Goal: Task Accomplishment & Management: Complete application form

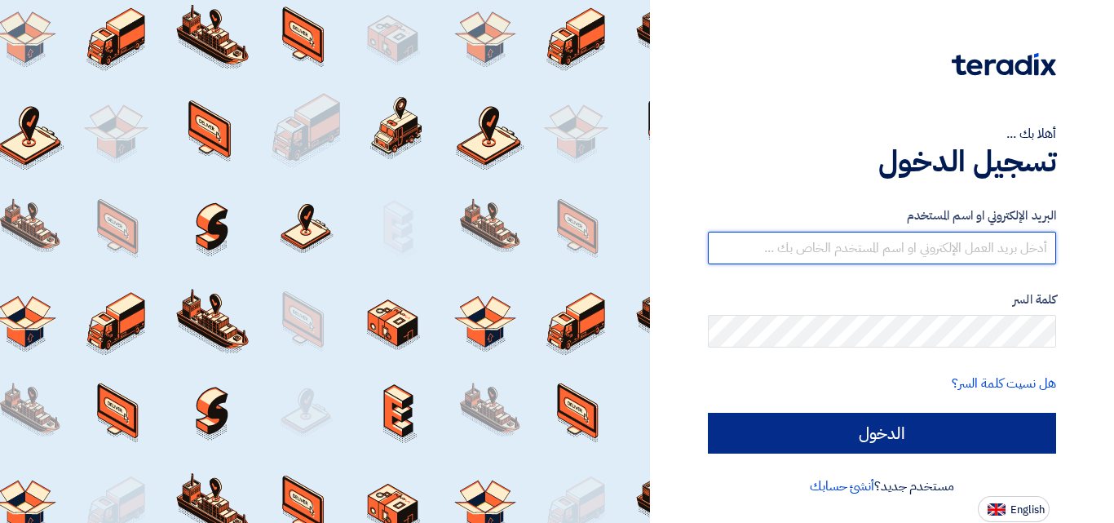
type input "[EMAIL_ADDRESS][DOMAIN_NAME]"
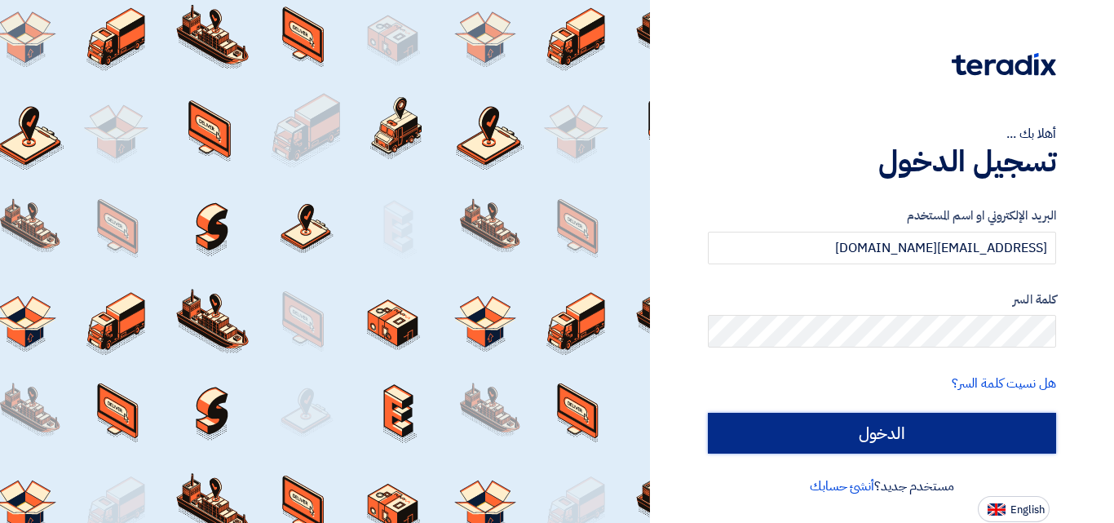
click at [841, 418] on input "الدخول" at bounding box center [882, 433] width 348 height 41
type input "Sign in"
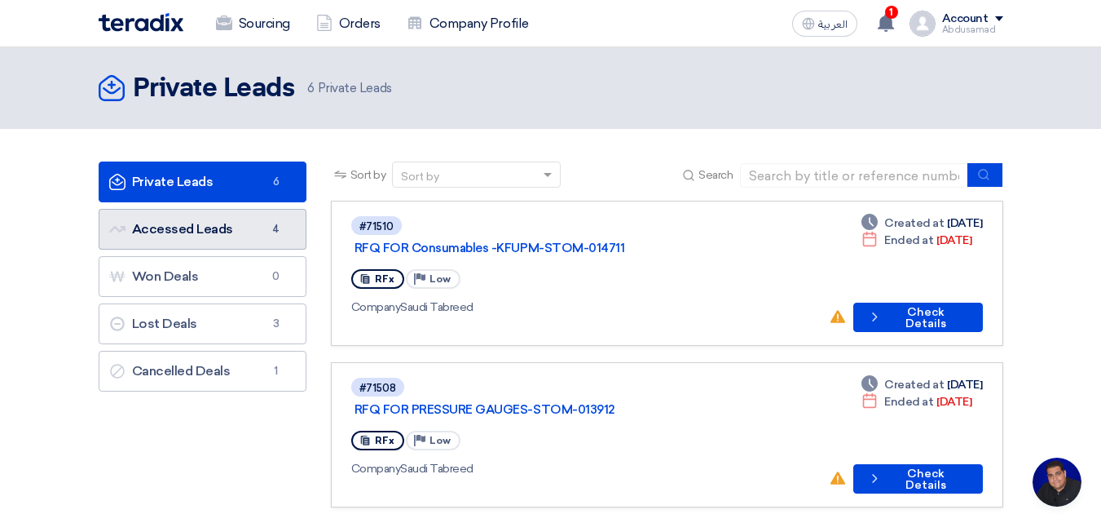
click at [269, 238] on link "Accessed Leads Accessed Leads 4" at bounding box center [203, 229] width 208 height 41
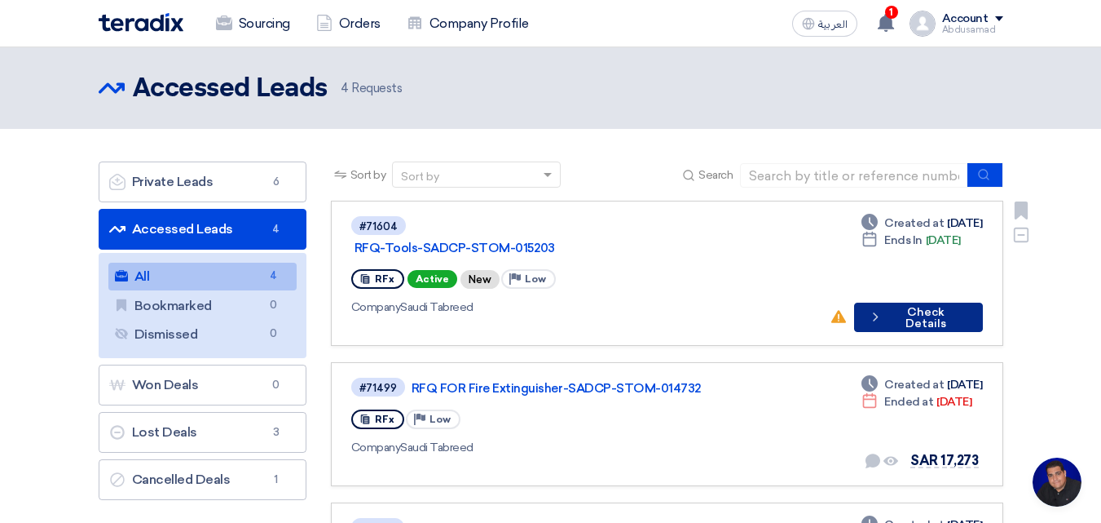
click at [918, 302] on button "Check details Check Details" at bounding box center [918, 316] width 129 height 29
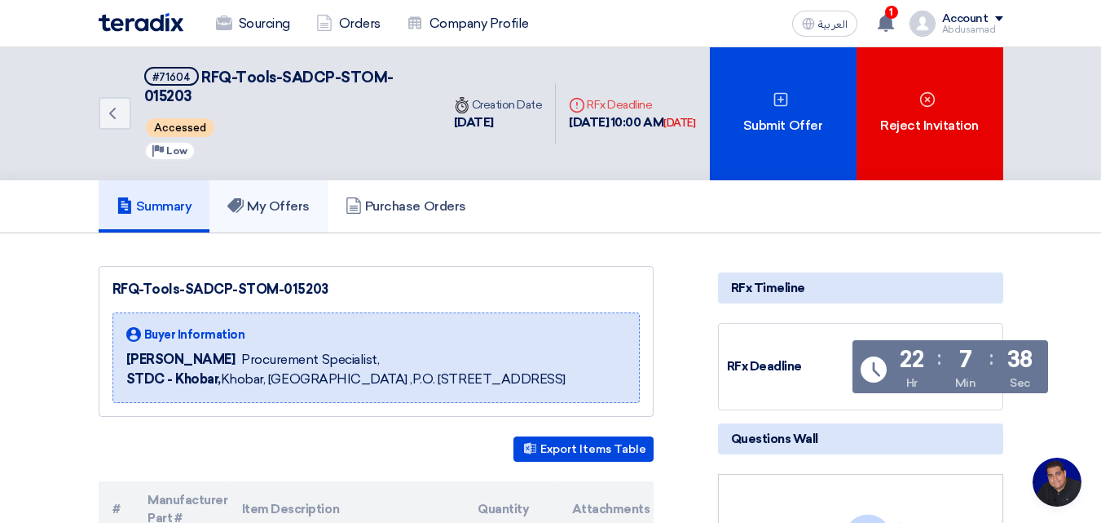
click at [292, 212] on h5 "My Offers" at bounding box center [268, 206] width 82 height 16
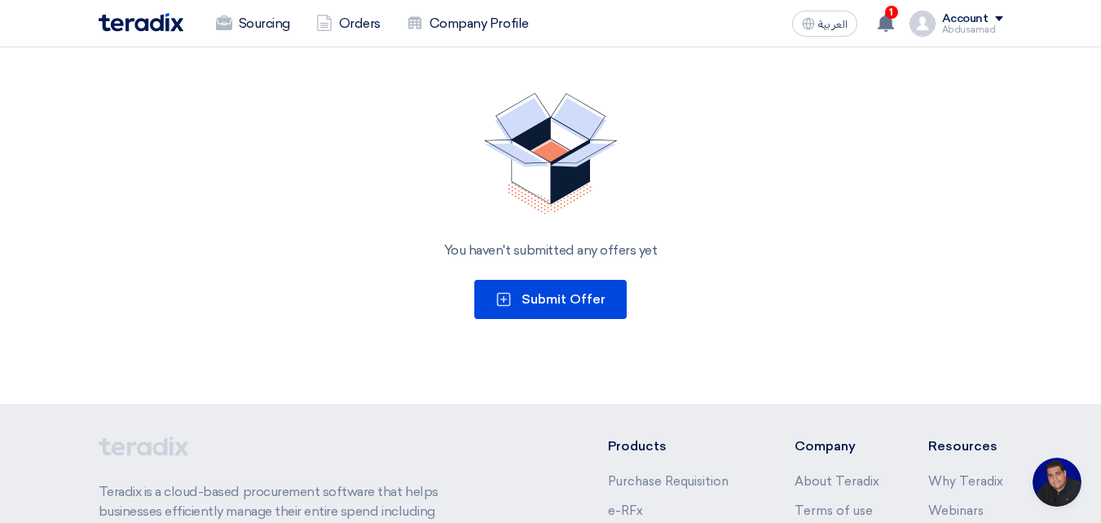
scroll to position [245, 0]
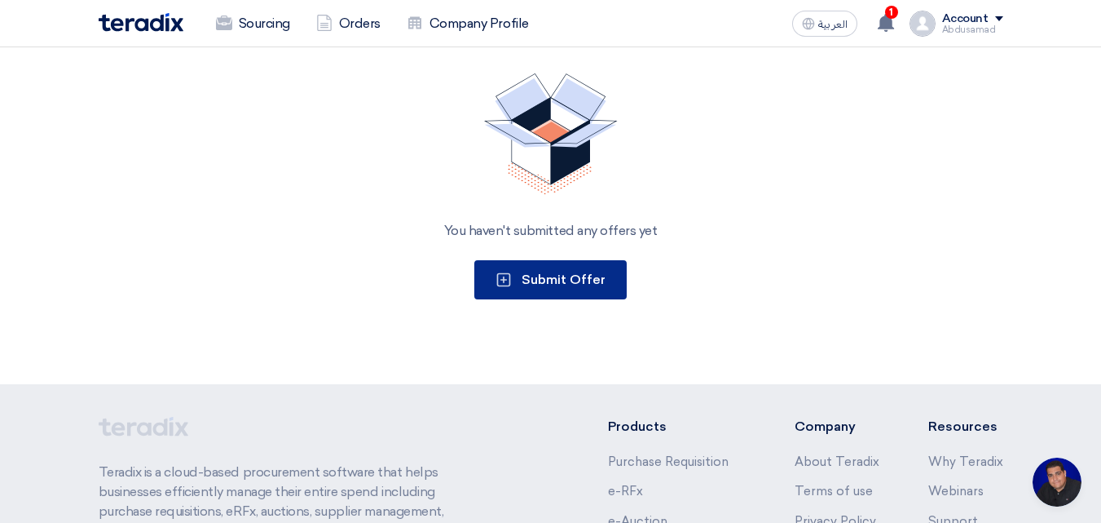
click at [555, 279] on span "Submit Offer" at bounding box center [564, 278] width 84 height 15
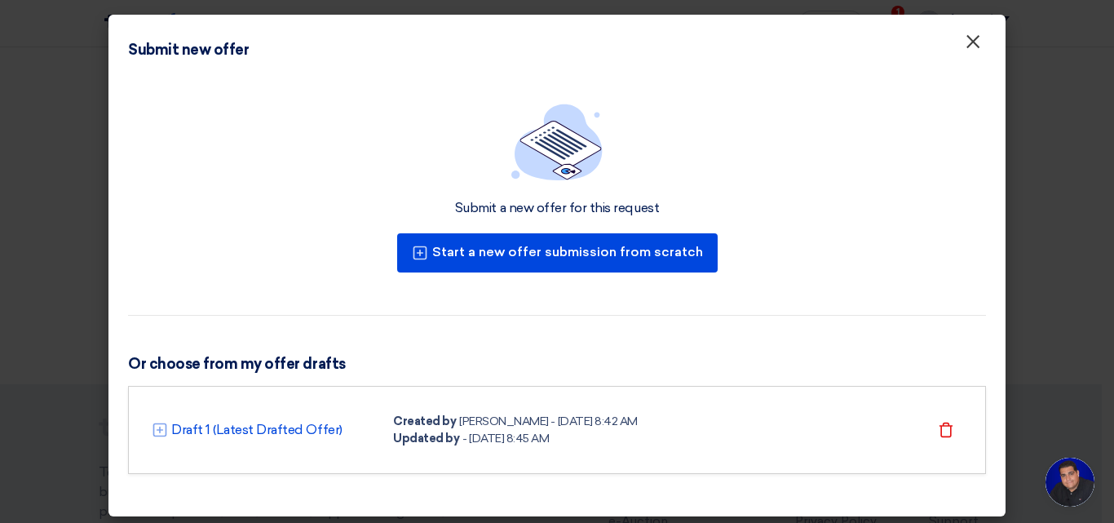
click at [974, 43] on span "×" at bounding box center [972, 45] width 16 height 33
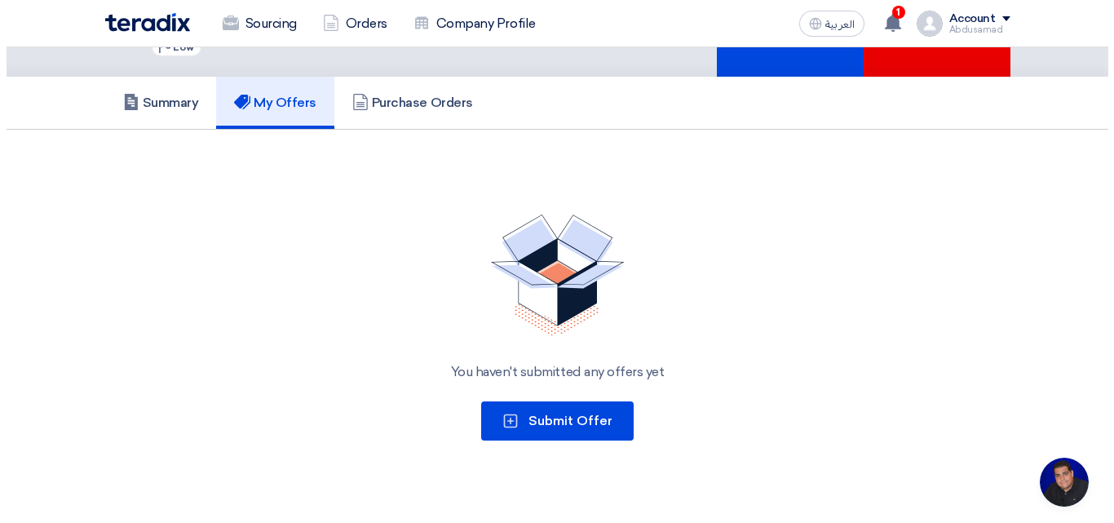
scroll to position [67, 0]
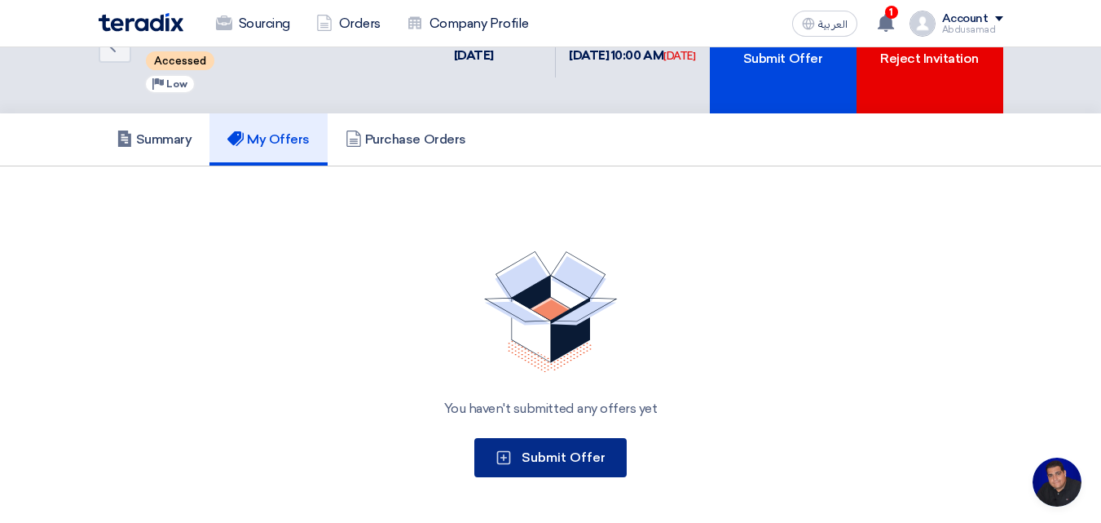
click at [544, 456] on span "Submit Offer" at bounding box center [564, 456] width 84 height 15
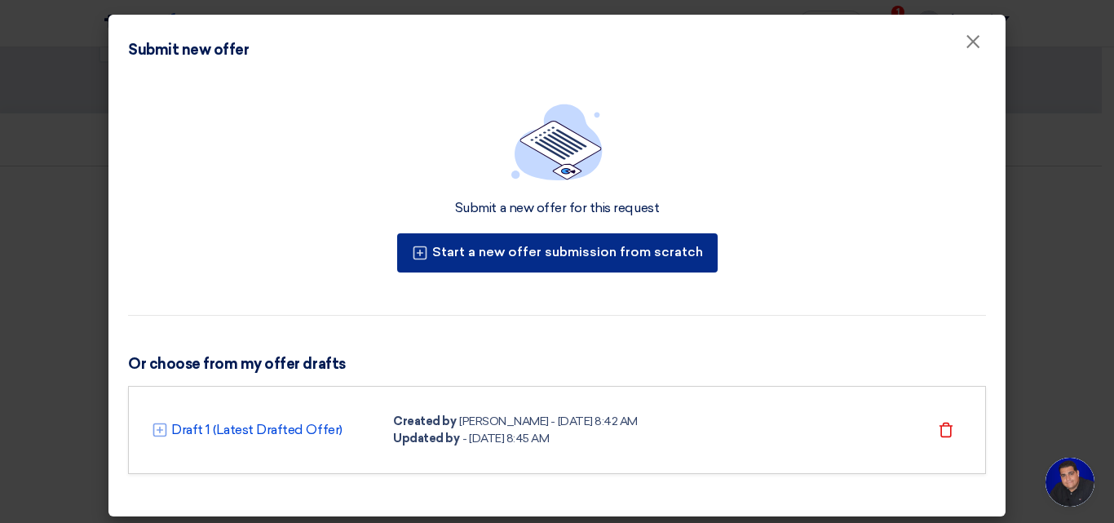
click at [523, 255] on button "Start a new offer submission from scratch" at bounding box center [557, 252] width 320 height 39
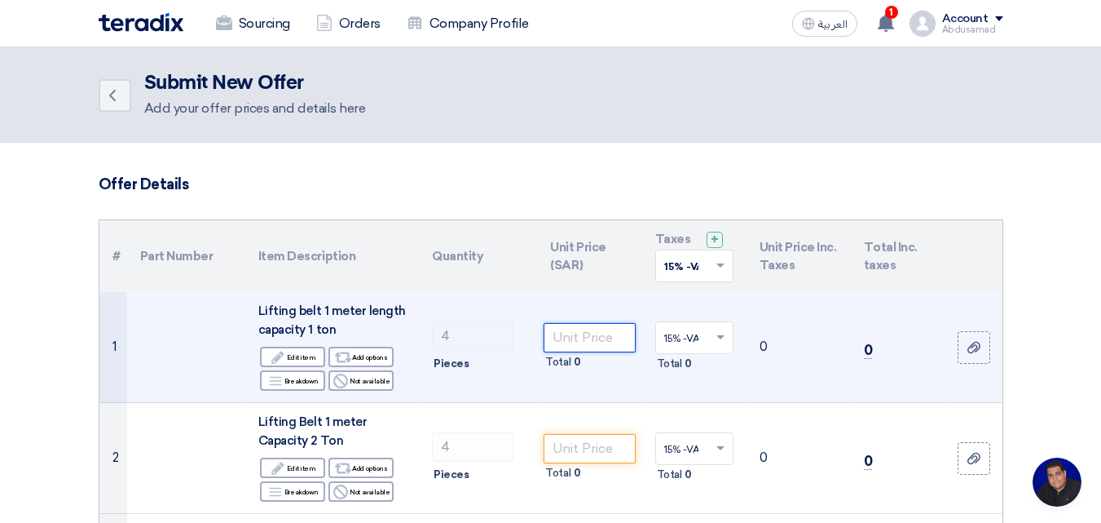
click at [576, 337] on input "number" at bounding box center [589, 337] width 91 height 29
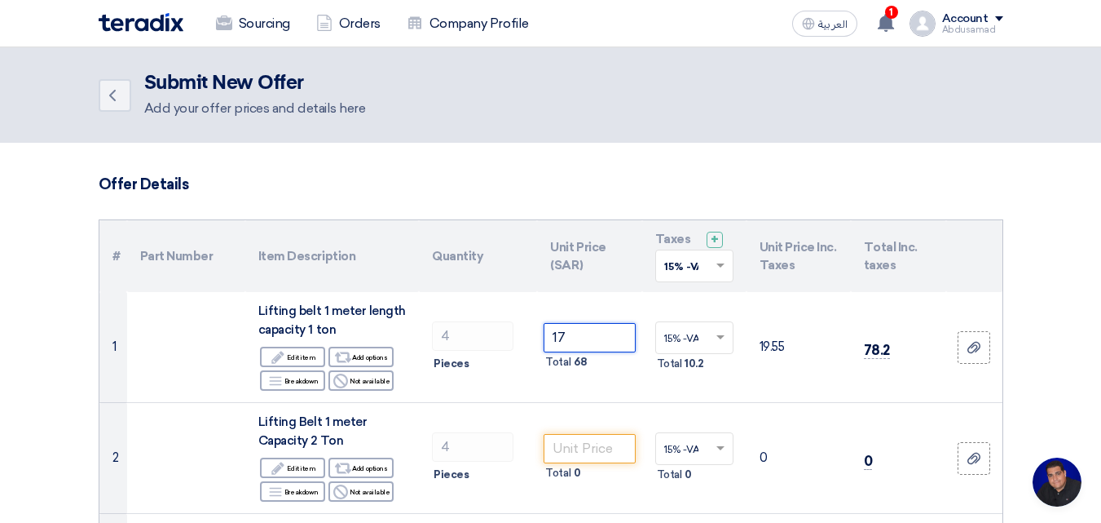
type input "17"
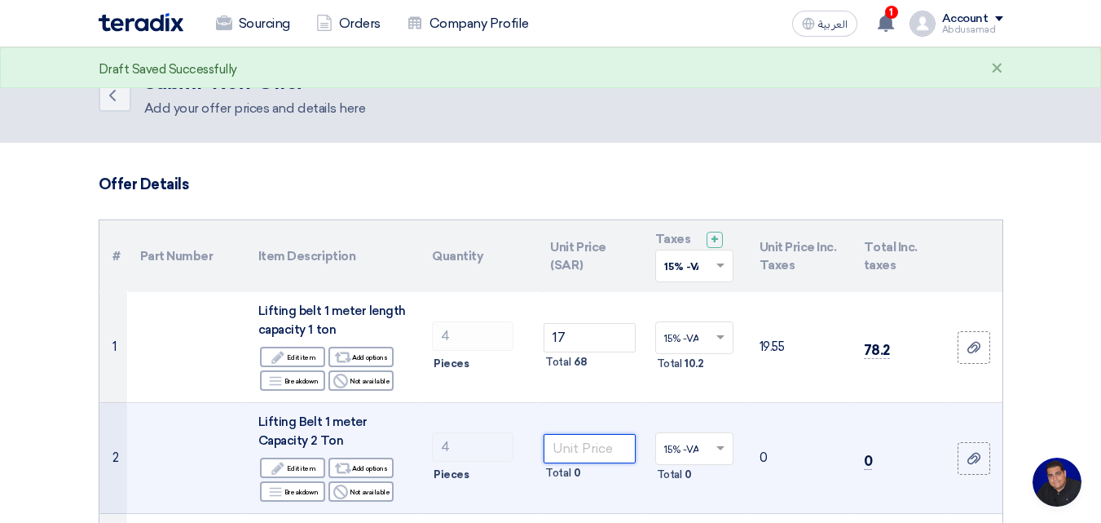
click at [585, 448] on input "number" at bounding box center [589, 448] width 91 height 29
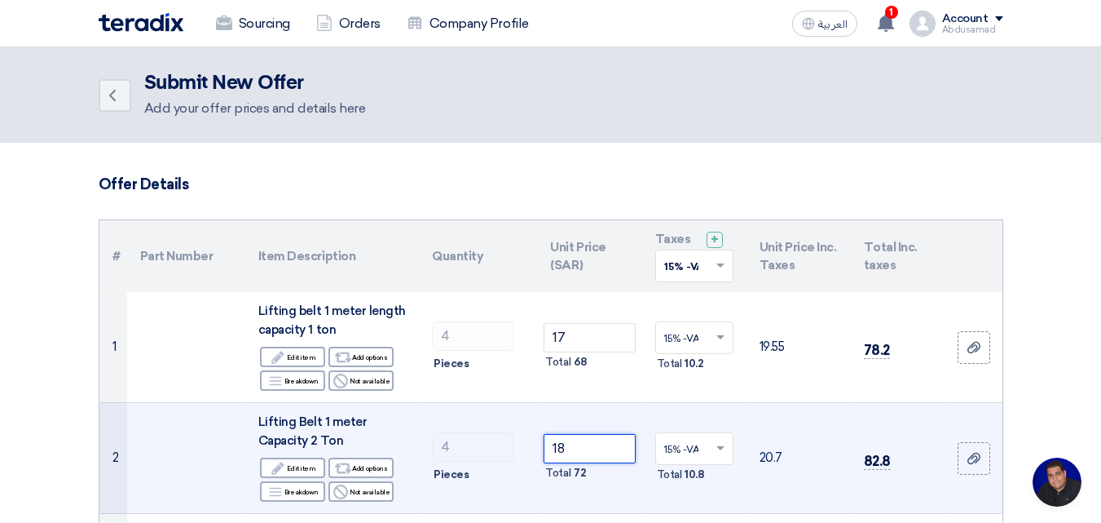
type input "18"
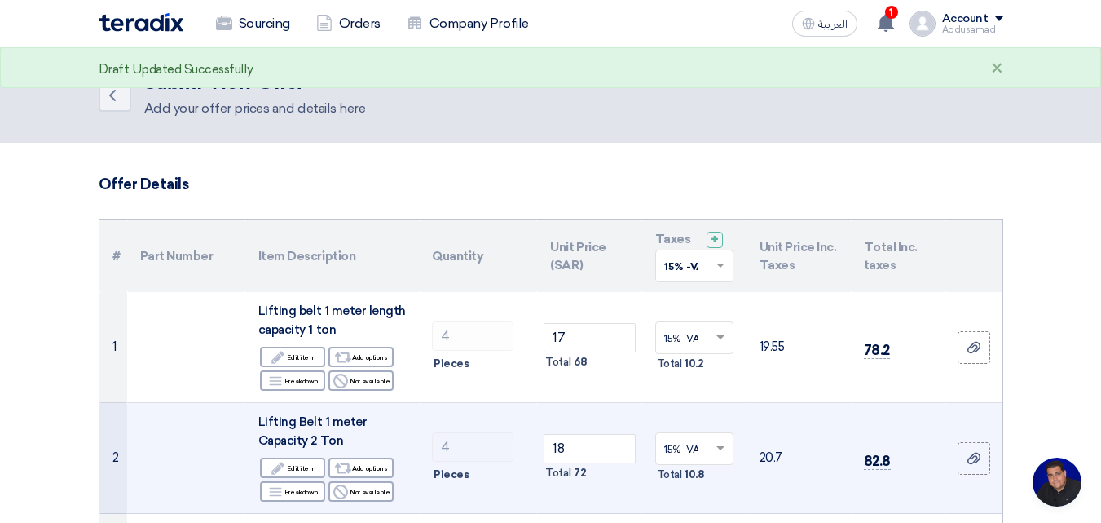
click at [547, 482] on div "Total 72" at bounding box center [589, 473] width 91 height 20
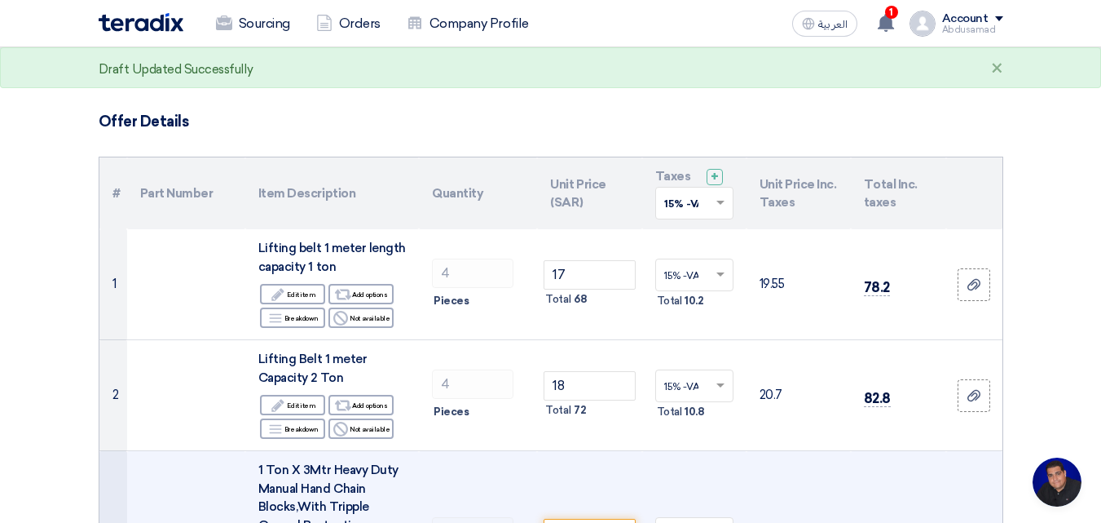
scroll to position [163, 0]
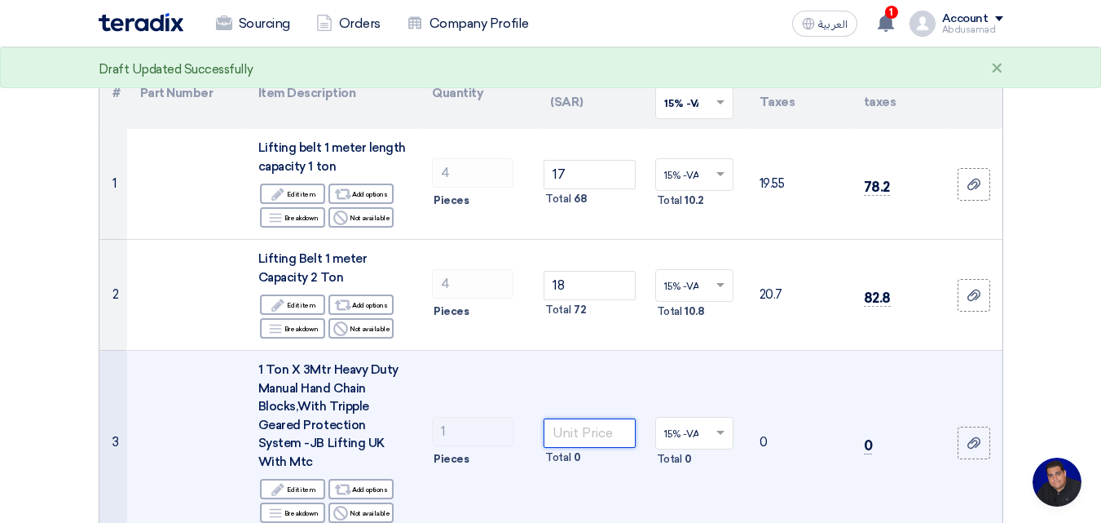
click at [583, 419] on input "number" at bounding box center [589, 432] width 91 height 29
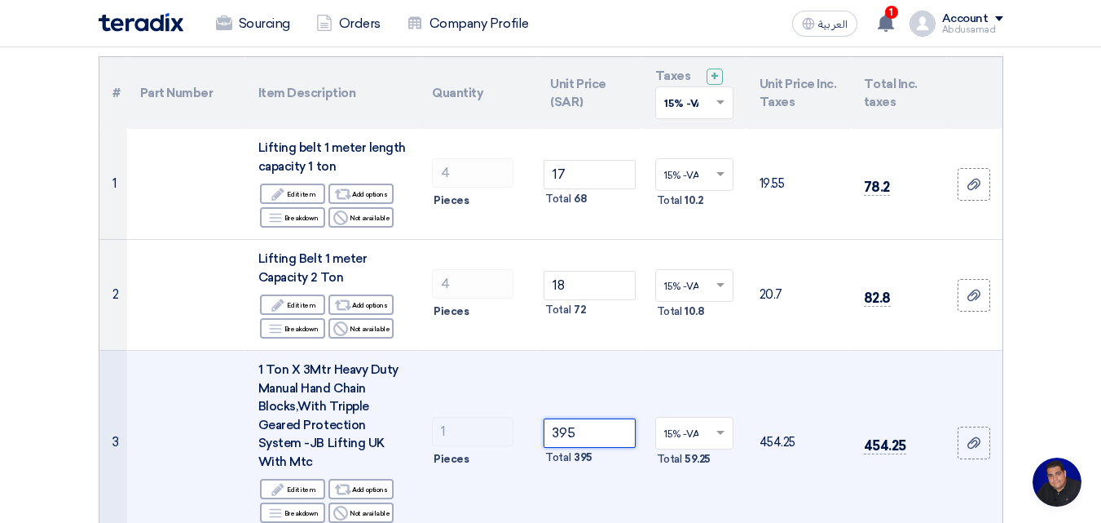
type input "395"
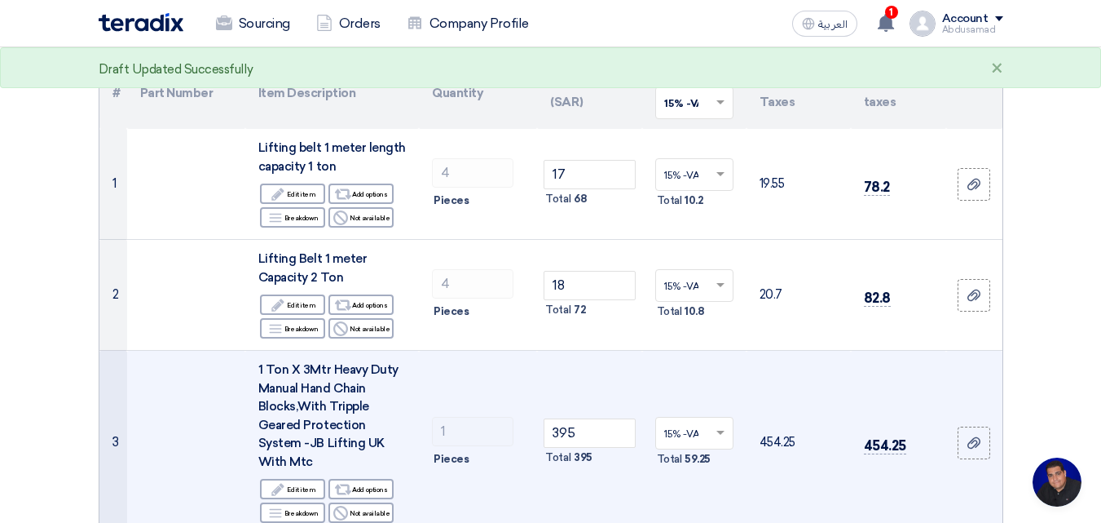
click at [532, 464] on td "1 Pieces" at bounding box center [478, 443] width 118 height 184
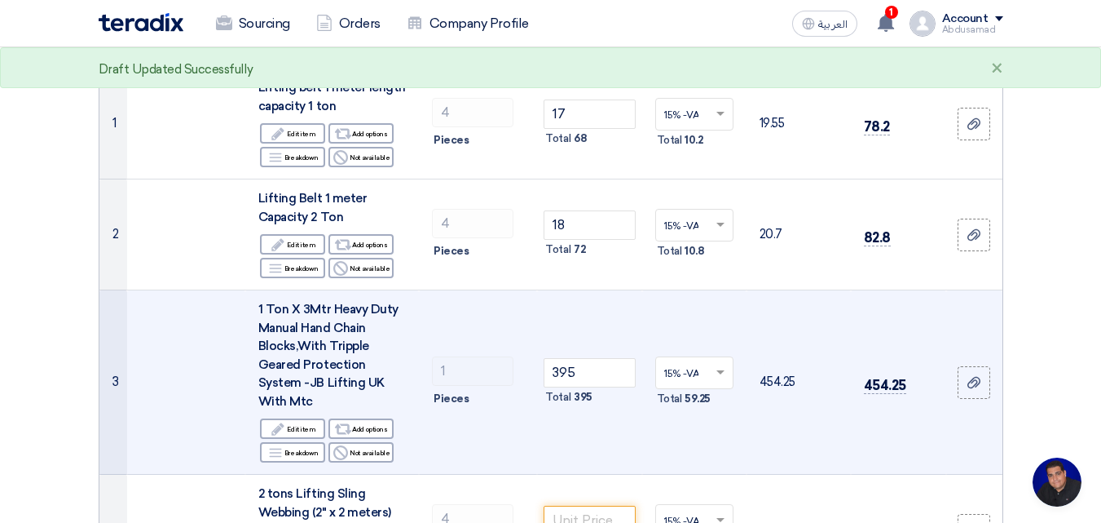
scroll to position [326, 0]
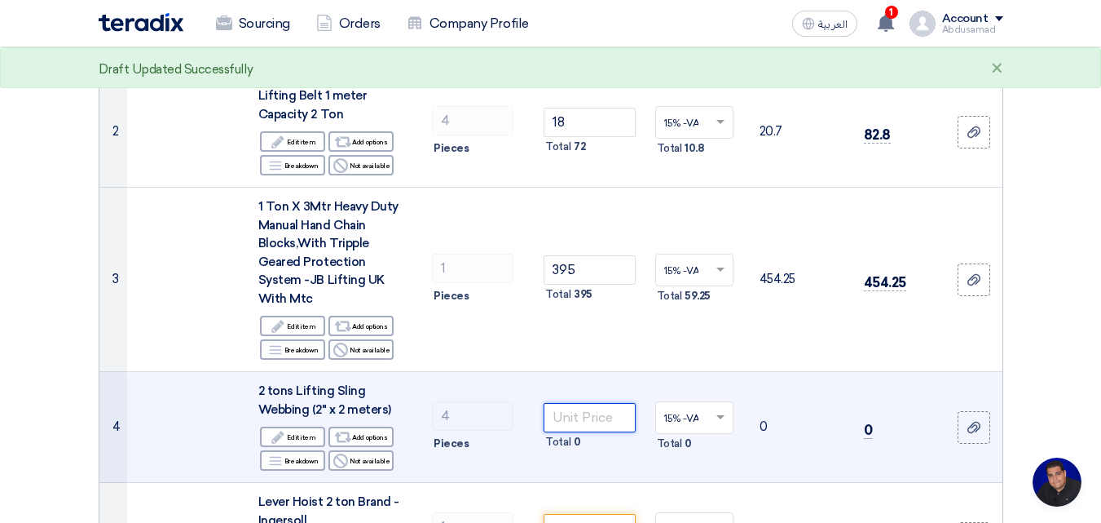
click at [576, 403] on input "number" at bounding box center [589, 417] width 91 height 29
type input "35"
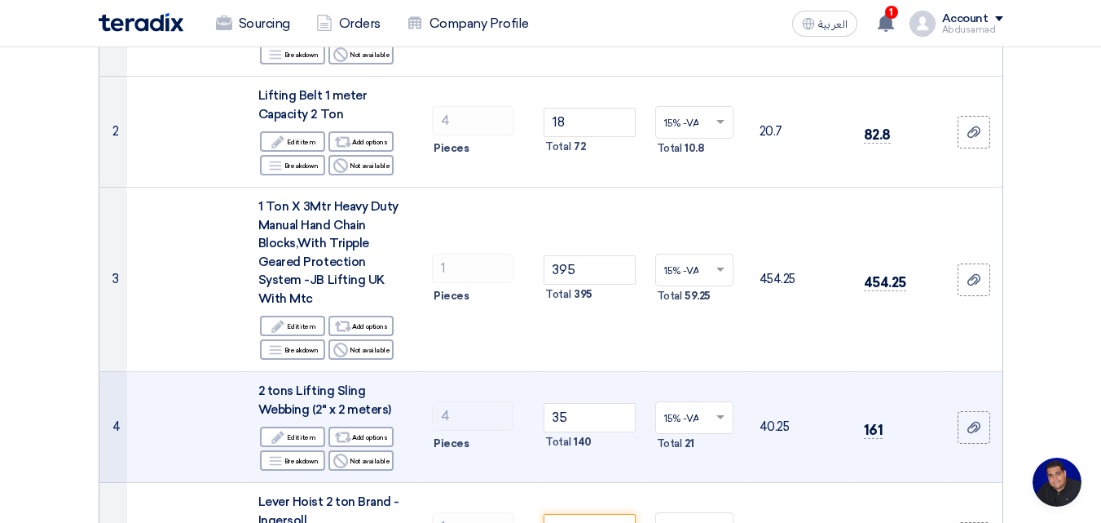
click at [593, 453] on td "35 Total 140" at bounding box center [589, 427] width 104 height 111
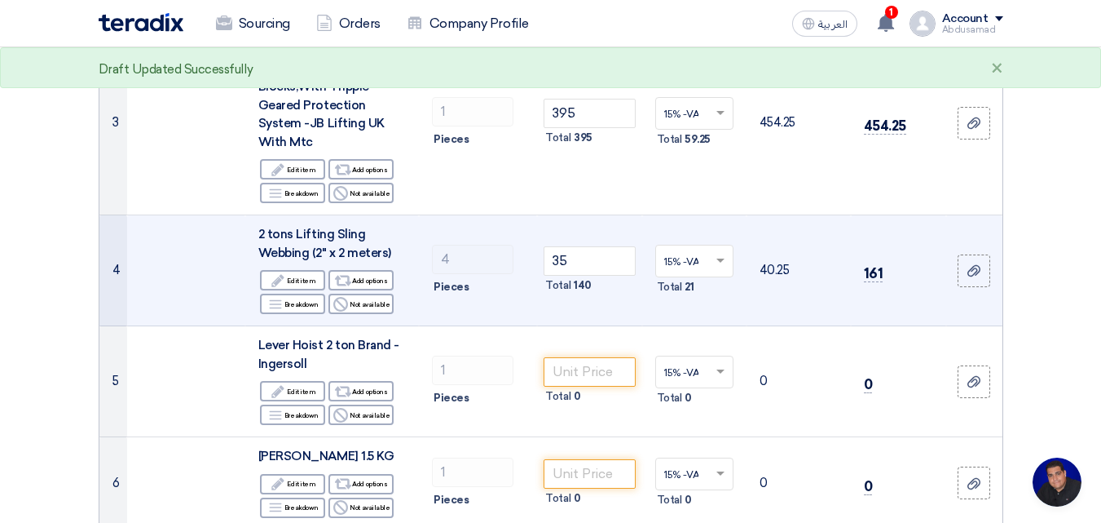
scroll to position [489, 0]
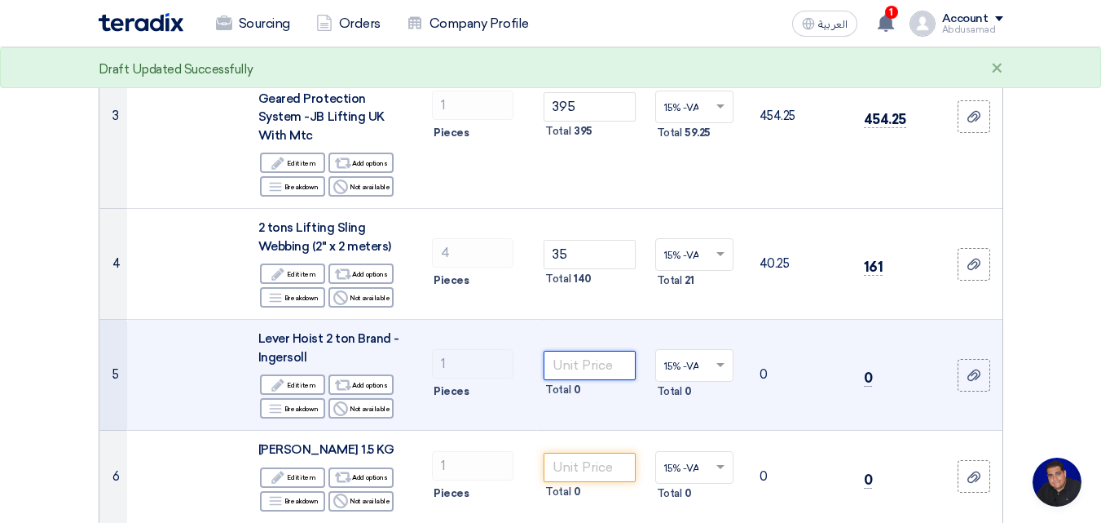
click at [589, 351] on input "number" at bounding box center [589, 365] width 91 height 29
type input "410"
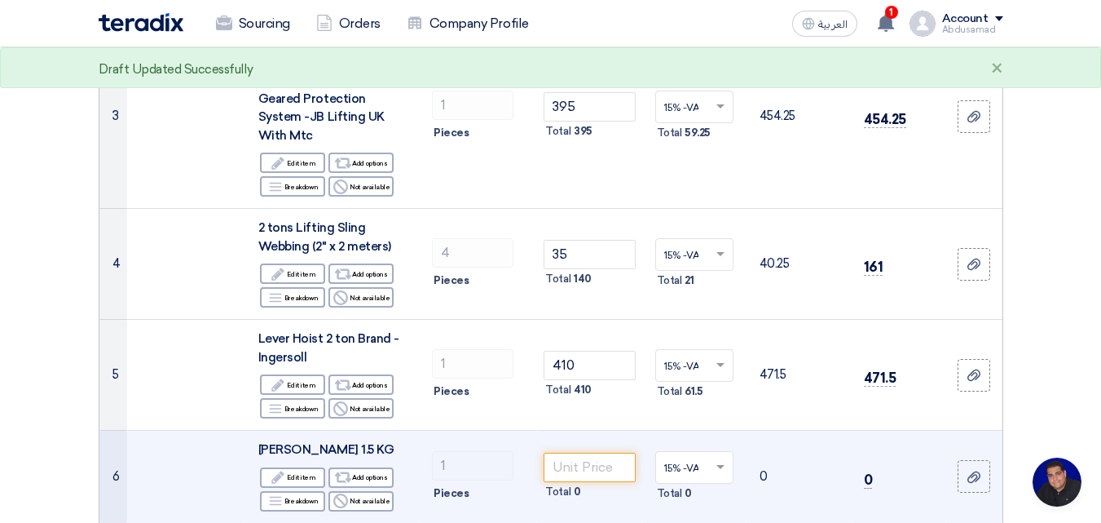
click at [529, 430] on td "1 Pieces" at bounding box center [478, 476] width 118 height 93
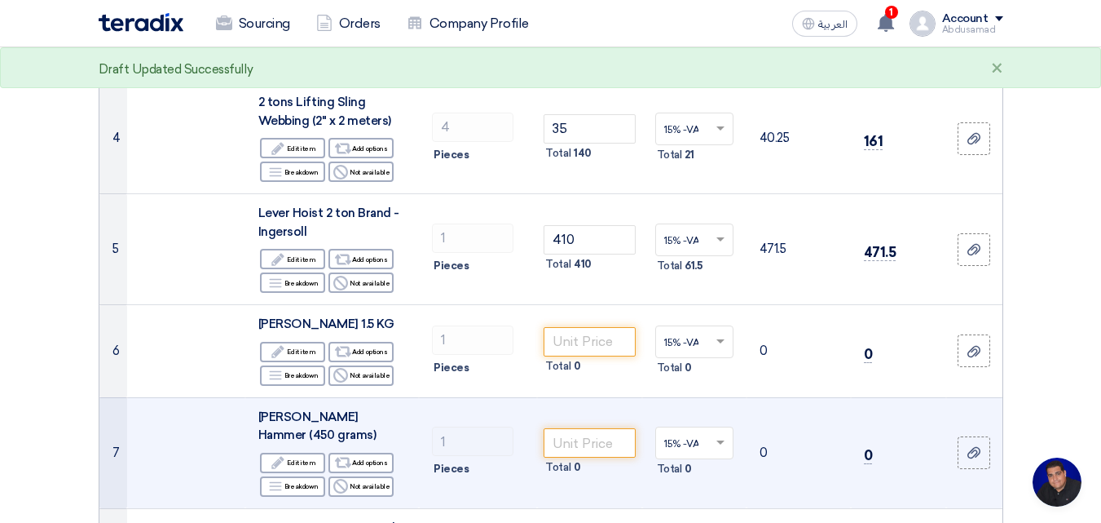
scroll to position [652, 0]
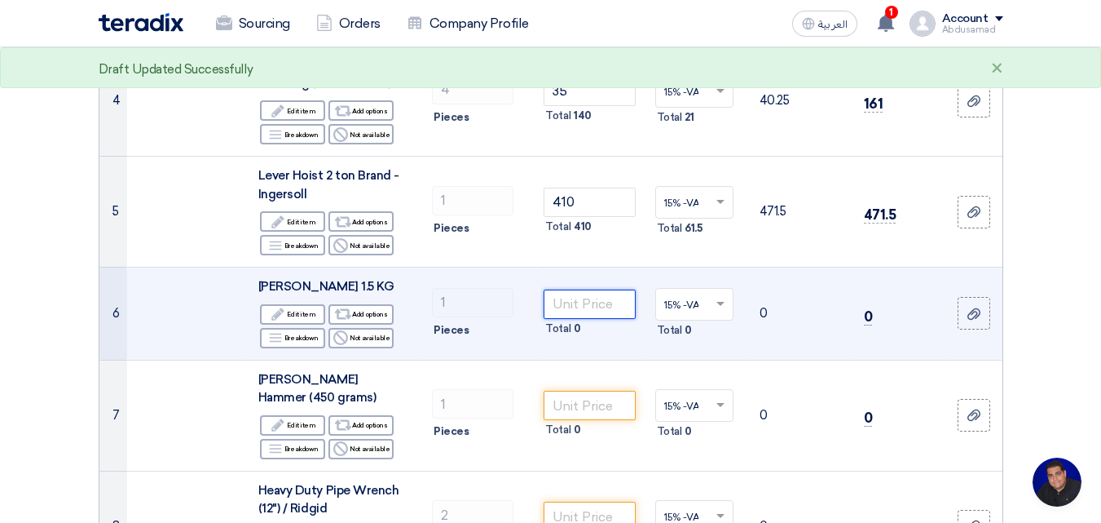
click at [593, 289] on input "number" at bounding box center [589, 303] width 91 height 29
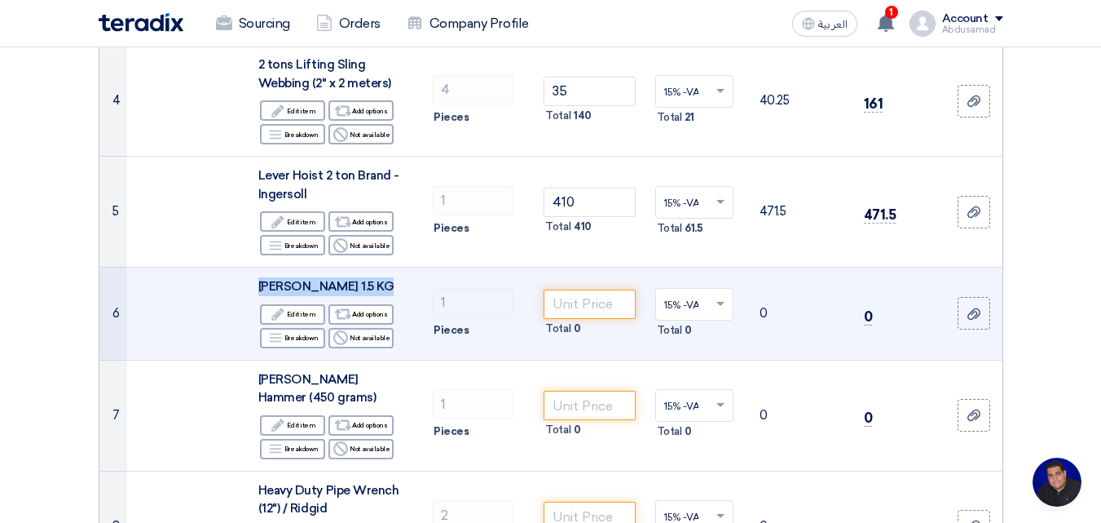
drag, startPoint x: 386, startPoint y: 265, endPoint x: 253, endPoint y: 263, distance: 132.9
click at [253, 267] on td "[PERSON_NAME] 1.5 KG Edit Edit item Alternative Add options Breakdown Breakdown…" at bounding box center [332, 313] width 174 height 93
copy span "[PERSON_NAME] 1.5 KG"
click at [602, 289] on input "number" at bounding box center [589, 303] width 91 height 29
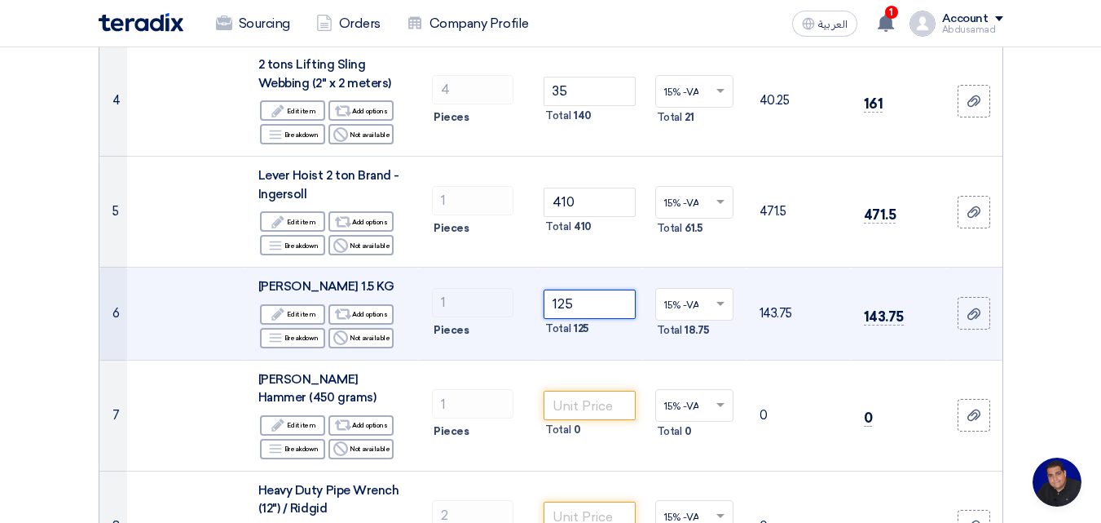
type input "125"
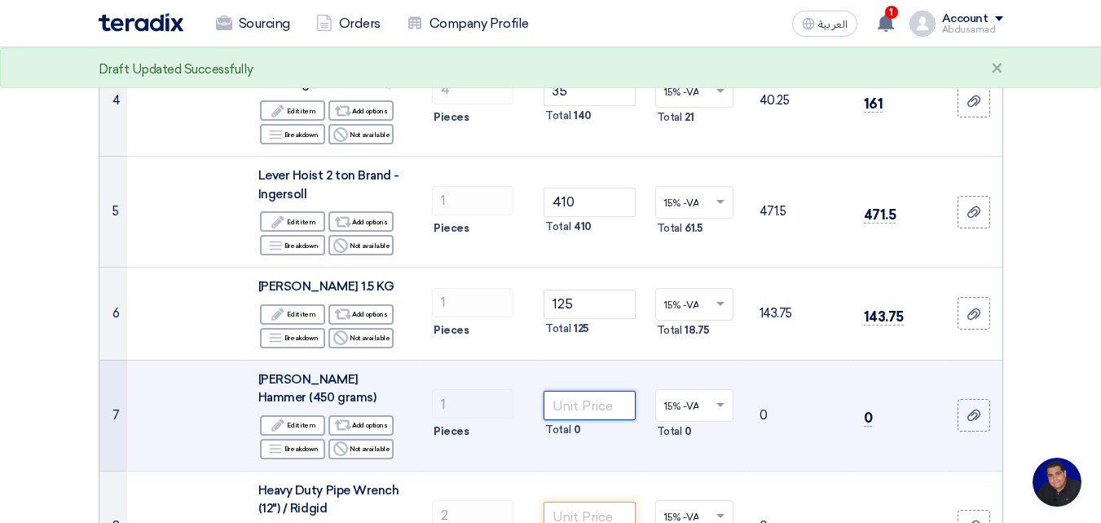
click at [589, 391] on input "number" at bounding box center [589, 404] width 91 height 29
drag, startPoint x: 302, startPoint y: 377, endPoint x: 248, endPoint y: 362, distance: 56.8
click at [248, 362] on td "[PERSON_NAME] Hammer (450 grams) Edit Edit item Alternative Add options Breakdo…" at bounding box center [332, 415] width 174 height 111
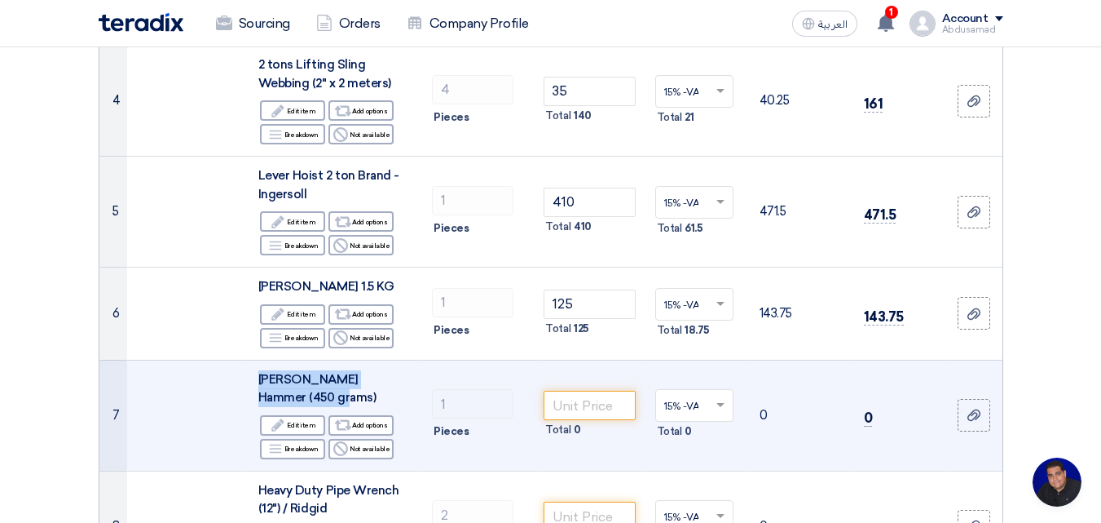
copy span "[PERSON_NAME] Hammer (450 grams)"
click at [589, 390] on input "number" at bounding box center [589, 404] width 91 height 29
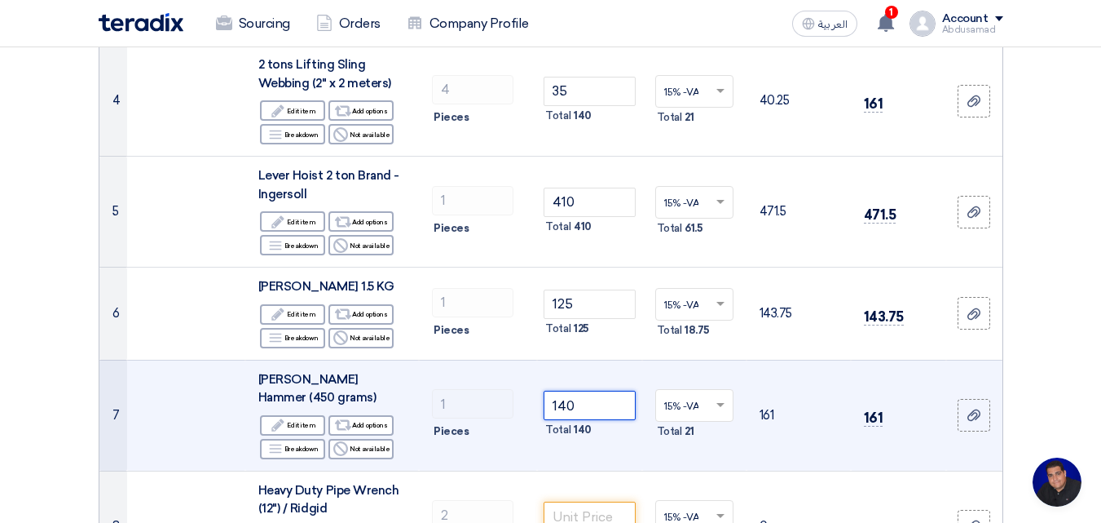
type input "140"
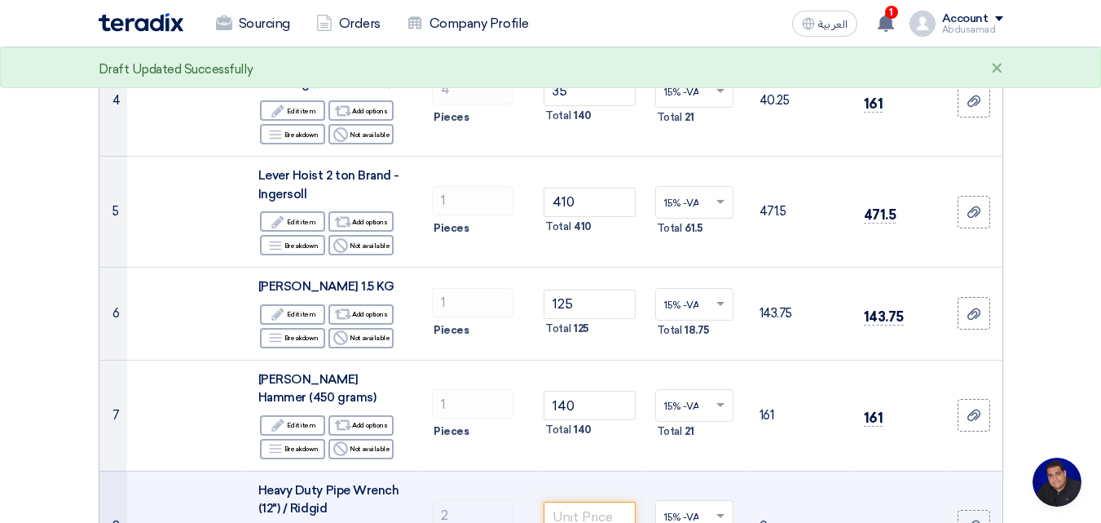
click at [573, 470] on td "Total 0" at bounding box center [589, 525] width 104 height 111
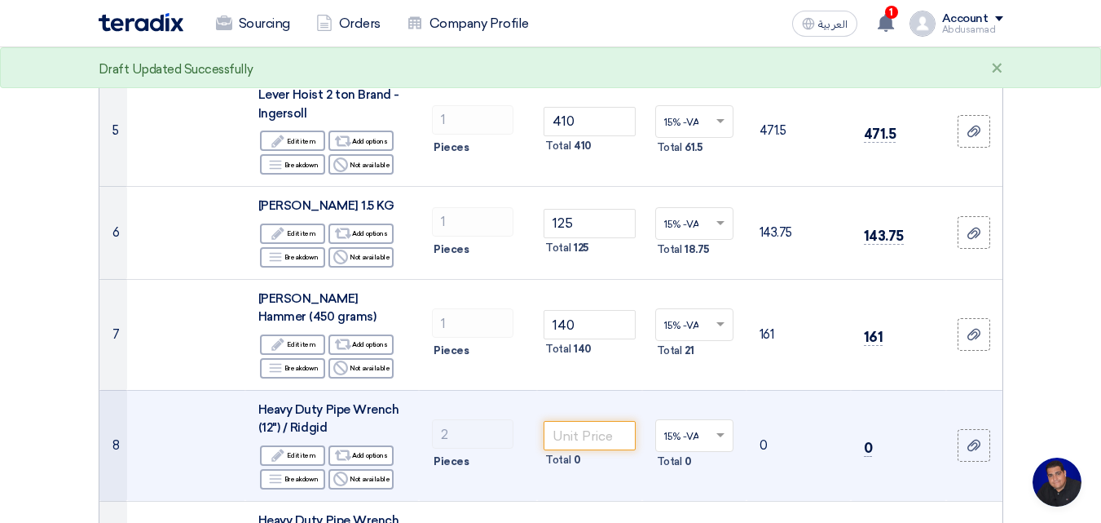
scroll to position [734, 0]
click at [584, 420] on input "number" at bounding box center [589, 434] width 91 height 29
drag, startPoint x: 322, startPoint y: 409, endPoint x: 254, endPoint y: 385, distance: 72.7
click at [254, 389] on td "Heavy Duty Pipe Wrench (12") / Ridgid Edit Edit item Alternative Add options Br…" at bounding box center [332, 444] width 174 height 111
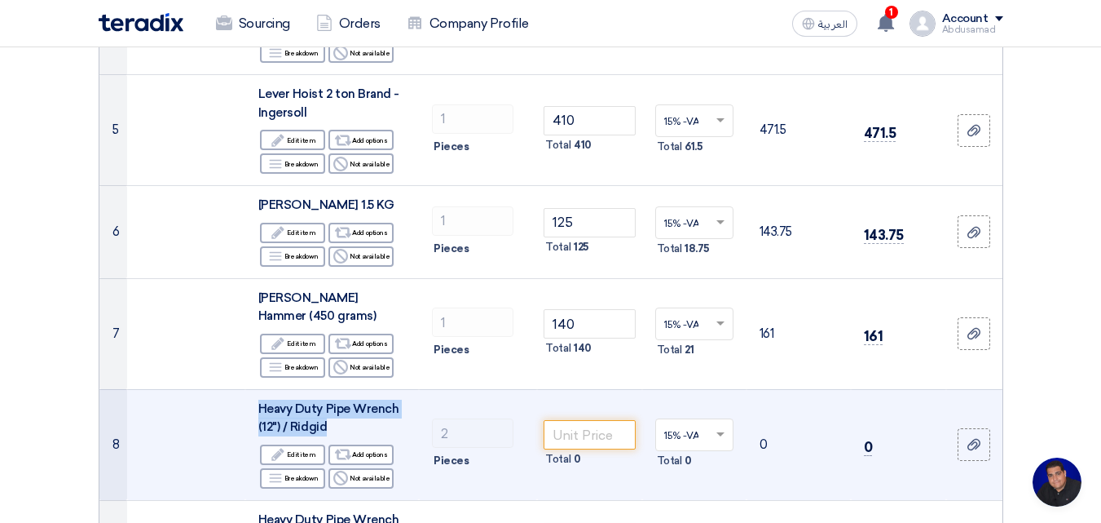
copy span "Heavy Duty Pipe Wrench (12") / Ridgid"
click at [576, 421] on input "number" at bounding box center [589, 434] width 91 height 29
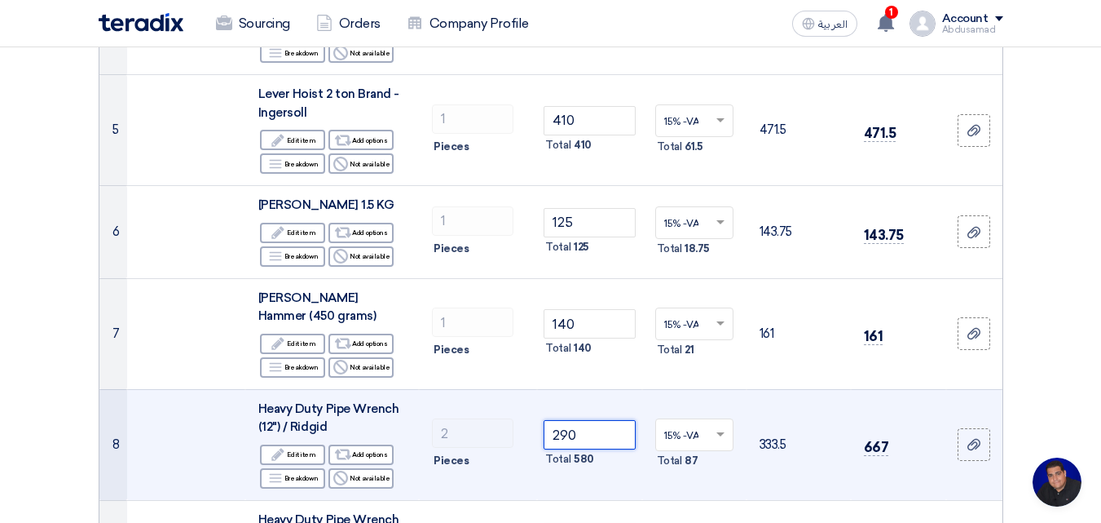
type input "290"
click at [590, 476] on td "290 Total 580" at bounding box center [589, 444] width 104 height 111
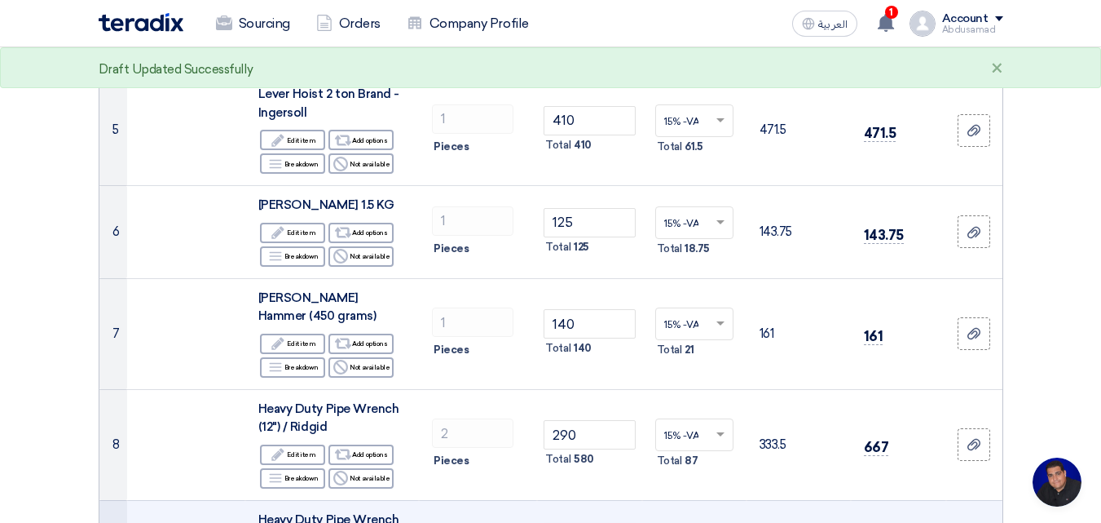
scroll to position [815, 0]
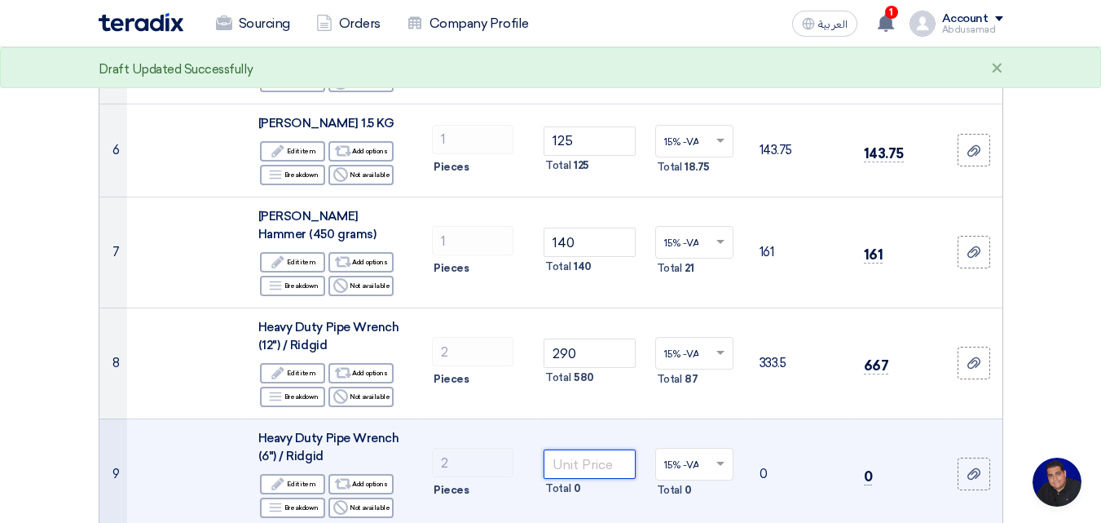
click at [584, 449] on input "number" at bounding box center [589, 463] width 91 height 29
type input "185"
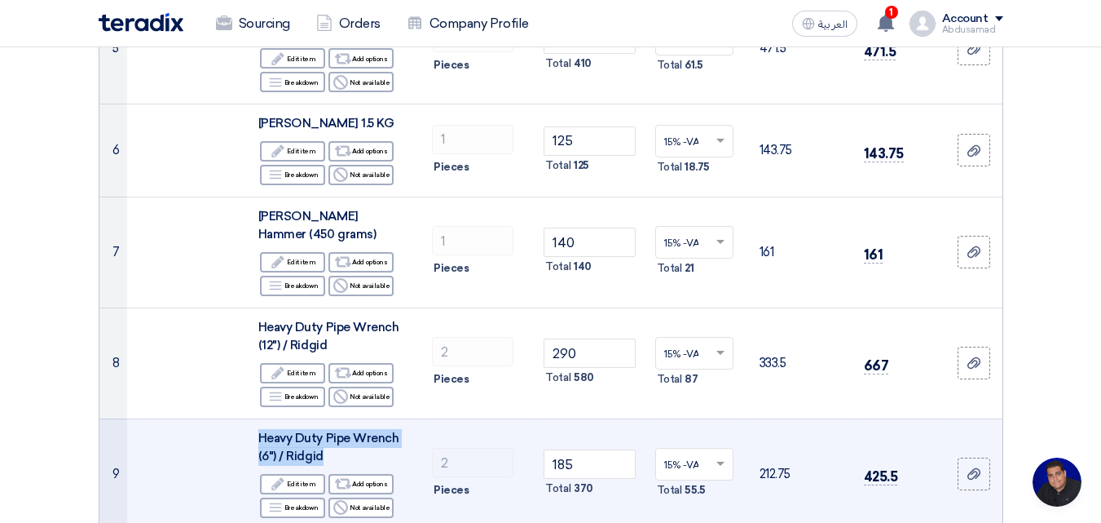
drag, startPoint x: 318, startPoint y: 442, endPoint x: 266, endPoint y: 423, distance: 55.4
click at [250, 418] on td "Heavy Duty Pipe Wrench (6") / Ridgid Edit Edit item Alternative Add options Bre…" at bounding box center [332, 473] width 174 height 111
copy span "Heavy Duty Pipe Wrench (6") / Ridgid"
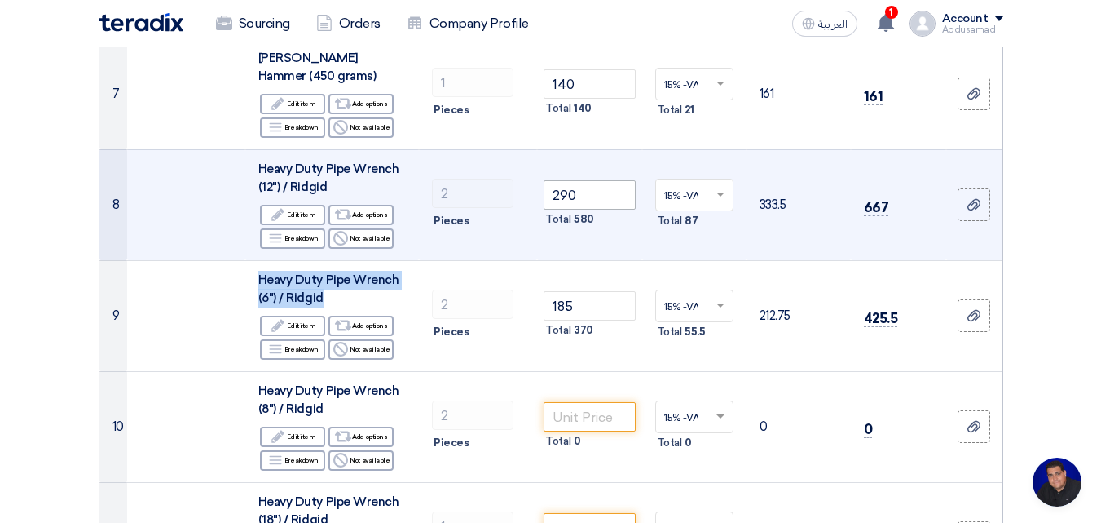
scroll to position [978, 0]
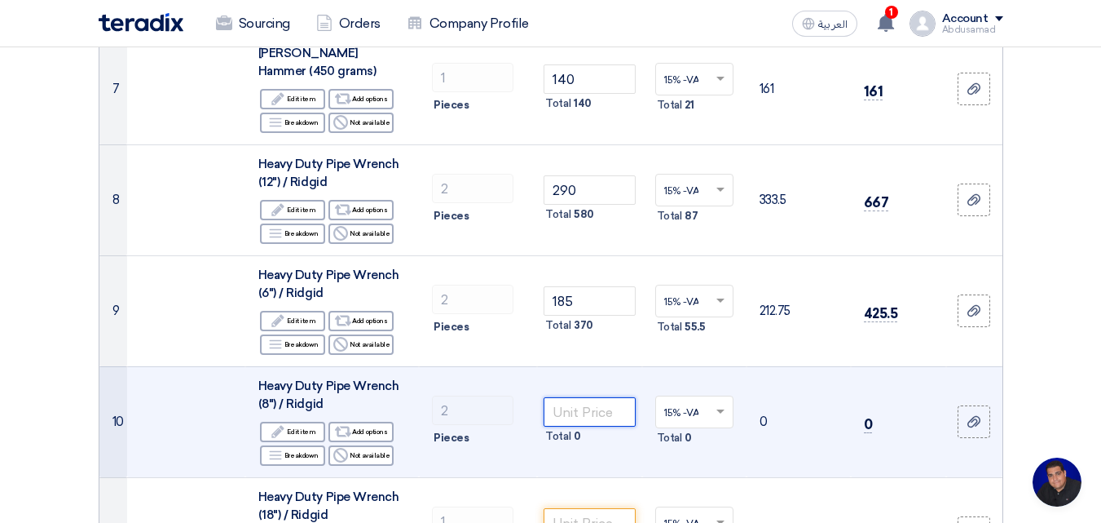
click at [574, 397] on input "number" at bounding box center [589, 411] width 91 height 29
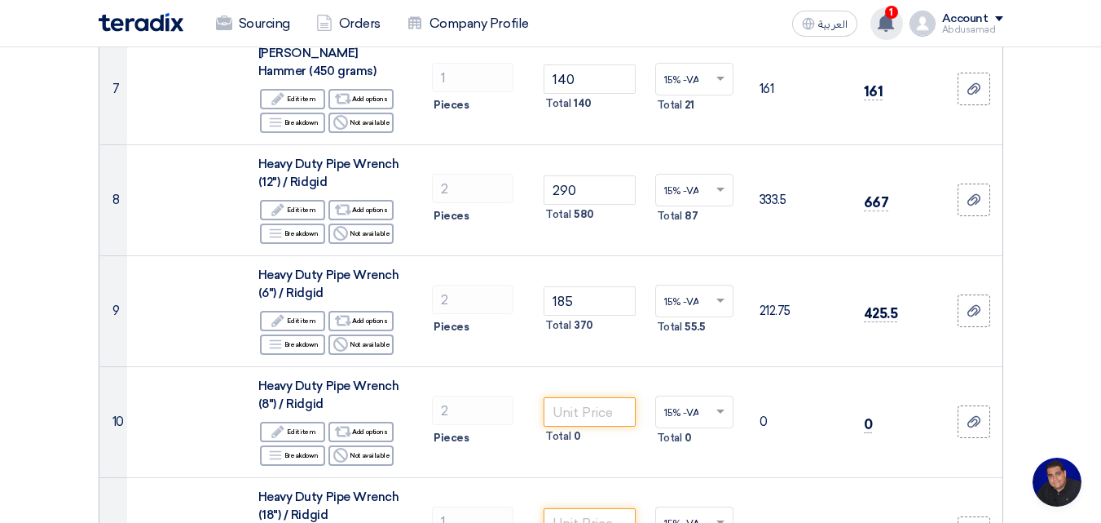
click at [891, 18] on span "1" at bounding box center [891, 12] width 13 height 13
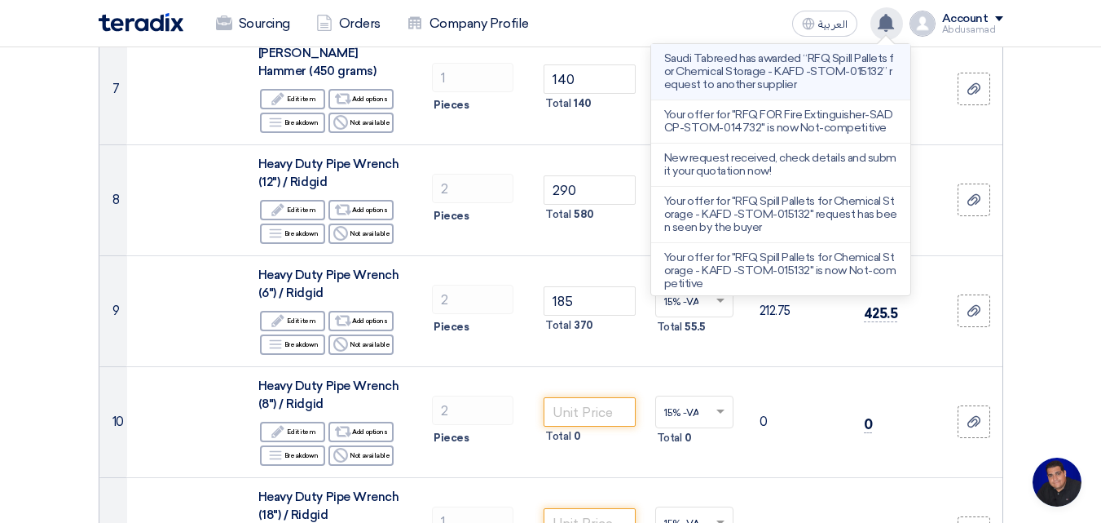
click at [824, 58] on p "Saudi Tabreed has awarded “RFQ Spill Pallets for Chemical Storage - KAFD -STOM-…" at bounding box center [780, 71] width 233 height 39
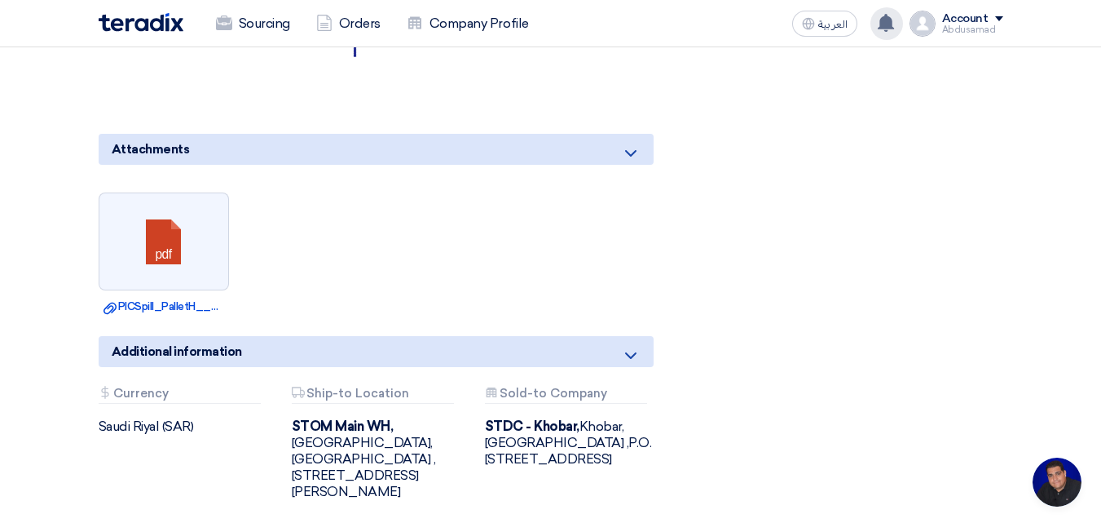
scroll to position [1223, 0]
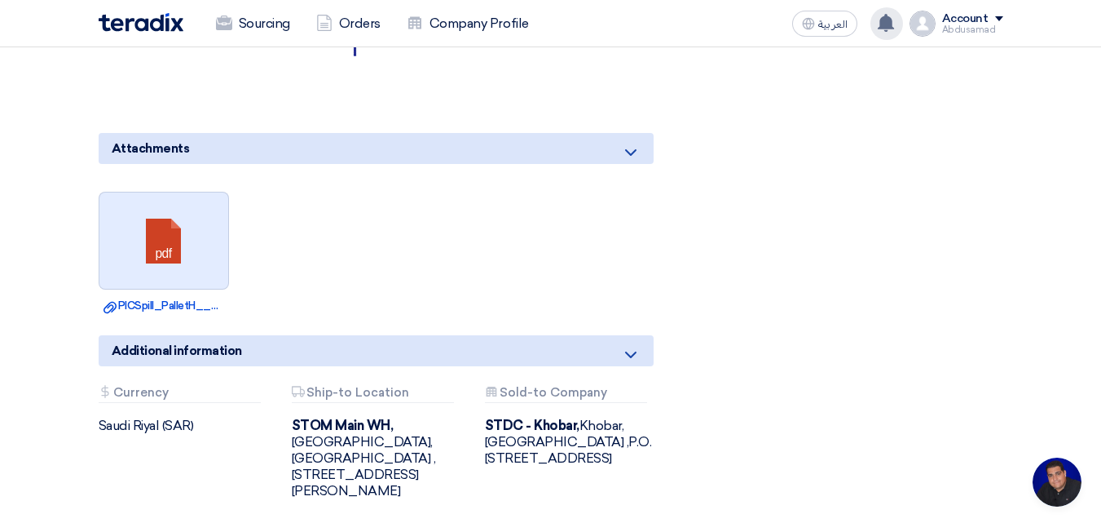
click at [170, 239] on link at bounding box center [164, 241] width 130 height 98
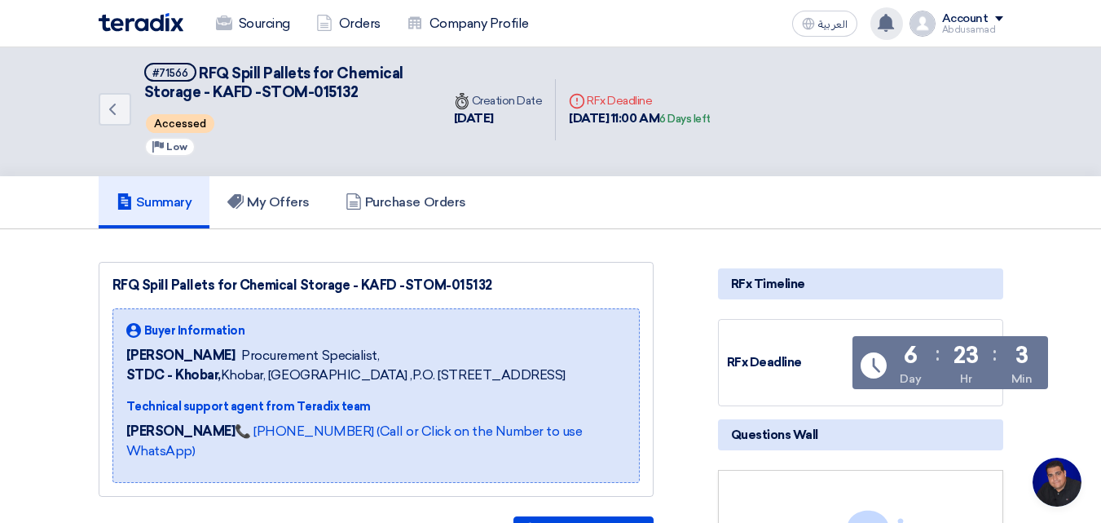
scroll to position [0, 0]
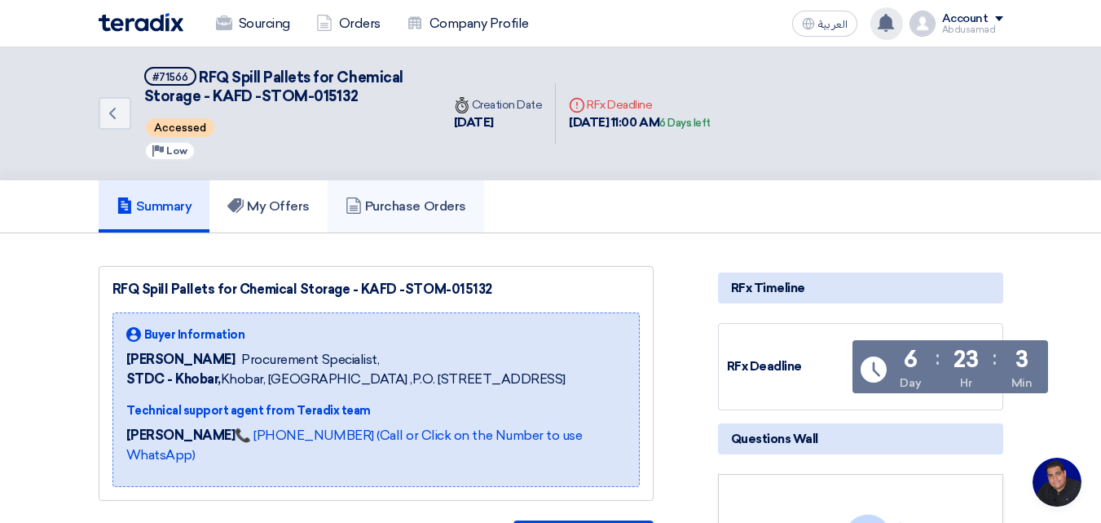
click at [432, 206] on h5 "Purchase Orders" at bounding box center [406, 206] width 121 height 16
